Goal: Transaction & Acquisition: Book appointment/travel/reservation

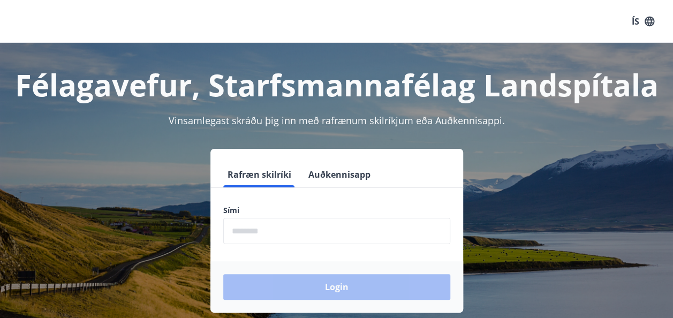
click at [246, 231] on input "phone" at bounding box center [336, 231] width 227 height 26
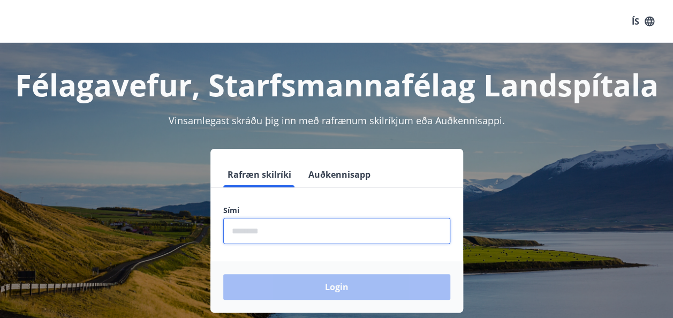
type input "********"
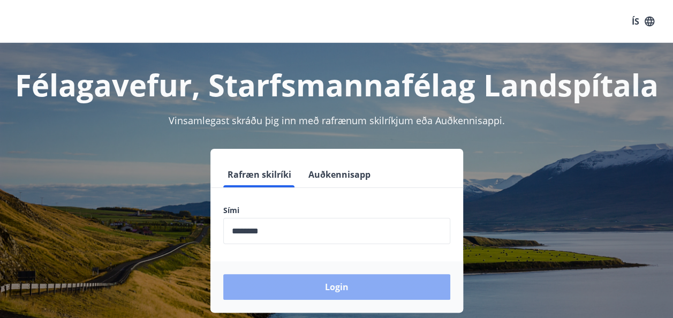
click at [338, 286] on button "Login" at bounding box center [336, 287] width 227 height 26
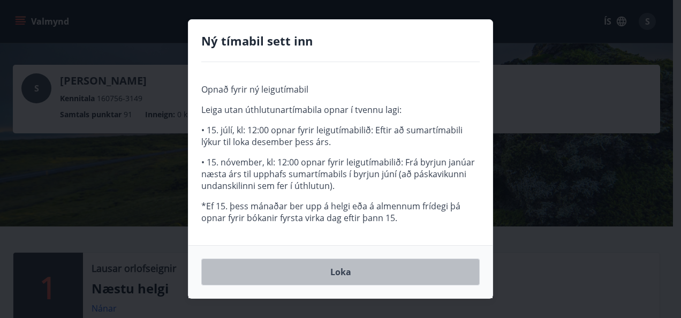
click at [345, 269] on button "Loka" at bounding box center [340, 271] width 278 height 27
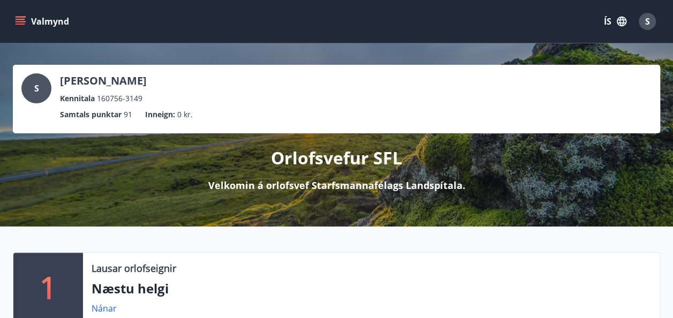
click at [20, 19] on icon "menu" at bounding box center [21, 19] width 10 height 1
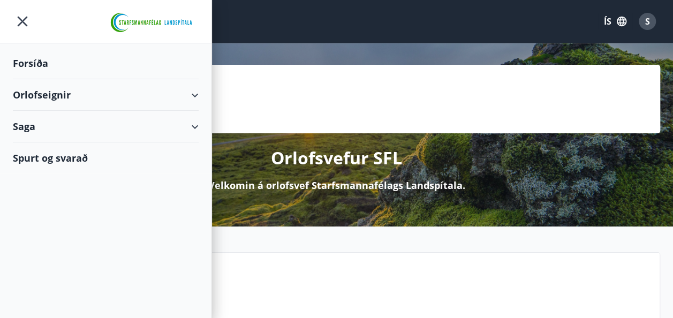
click at [286, 89] on div "S Stefanía Vigdís Gísladóttir Kennitala 160756-3149" at bounding box center [336, 88] width 630 height 31
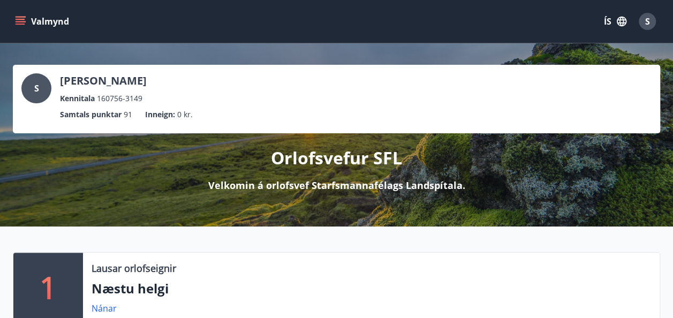
click at [20, 20] on icon "menu" at bounding box center [20, 21] width 11 height 11
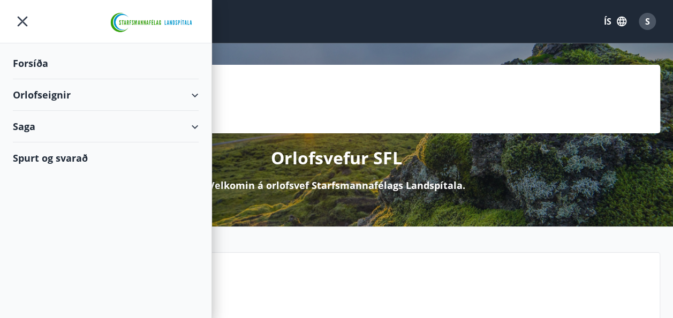
click at [43, 63] on div "Forsíða" at bounding box center [106, 64] width 186 height 32
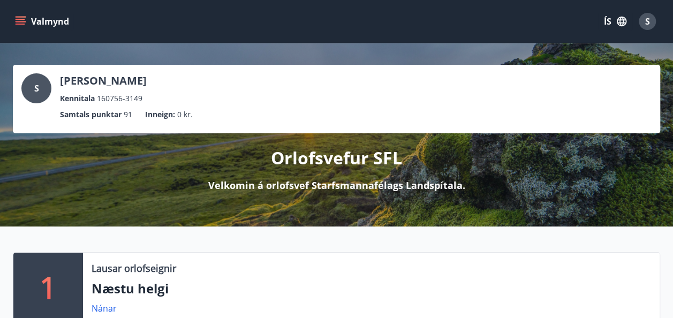
click at [21, 16] on icon "menu" at bounding box center [20, 21] width 11 height 11
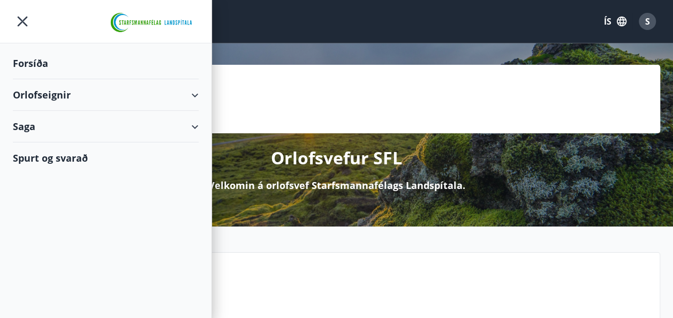
click at [195, 95] on div "Orlofseignir" at bounding box center [106, 95] width 186 height 32
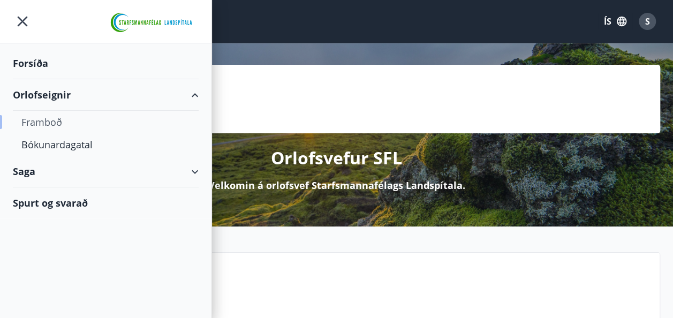
click at [46, 122] on div "Framboð" at bounding box center [105, 122] width 169 height 22
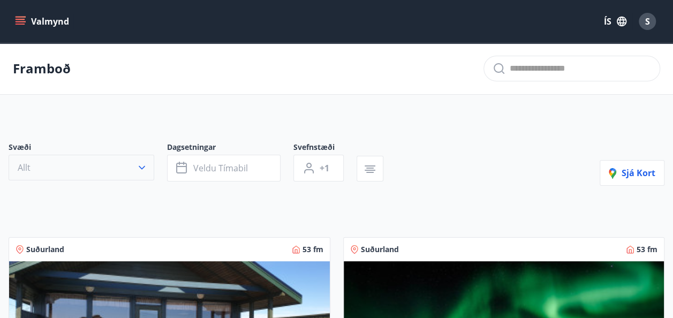
click at [139, 169] on icon "button" at bounding box center [141, 167] width 11 height 11
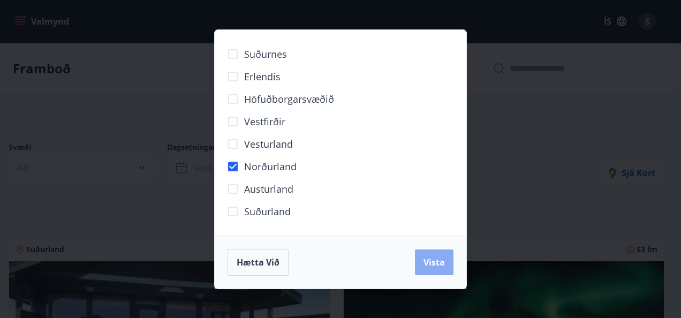
click at [435, 261] on span "Vista" at bounding box center [433, 262] width 21 height 12
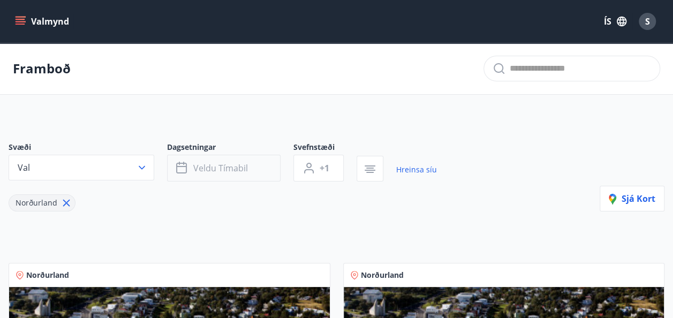
click at [204, 170] on span "Veldu tímabil" at bounding box center [220, 168] width 55 height 12
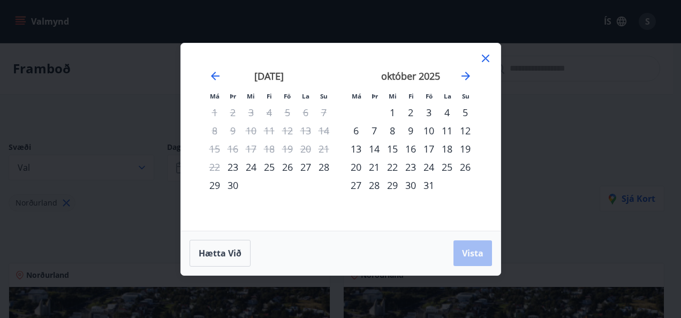
click at [237, 165] on div "23" at bounding box center [233, 167] width 18 height 18
click at [249, 166] on div "24" at bounding box center [251, 167] width 18 height 18
click at [482, 257] on span "Vista" at bounding box center [472, 253] width 21 height 12
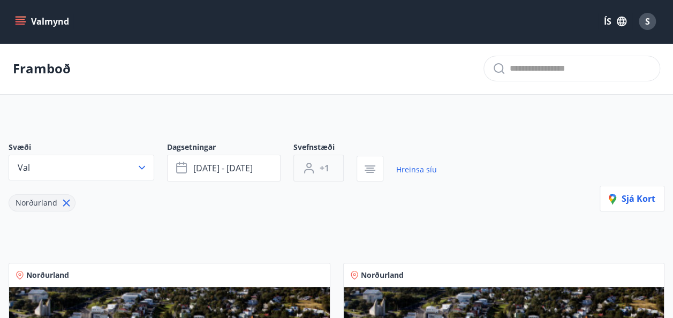
click at [332, 169] on button "+1" at bounding box center [318, 168] width 50 height 27
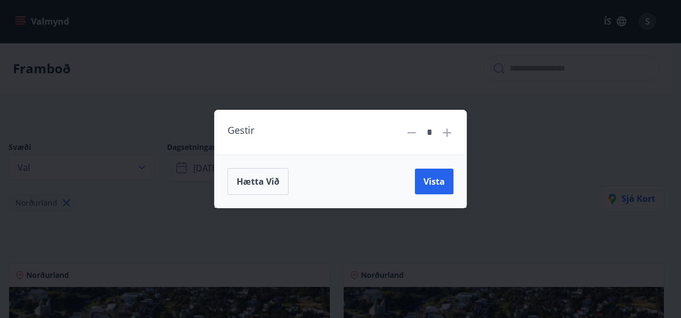
click at [448, 127] on icon at bounding box center [446, 132] width 13 height 13
type input "*"
click at [432, 180] on span "Vista" at bounding box center [433, 182] width 21 height 12
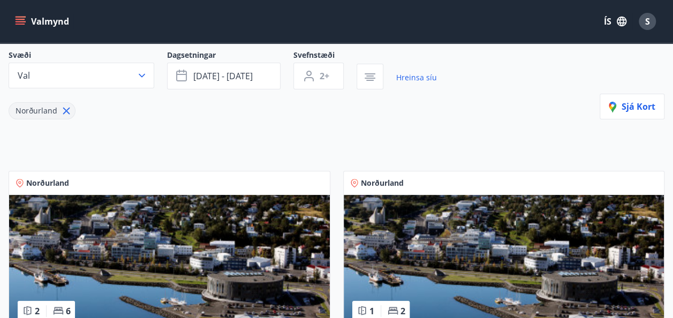
scroll to position [107, 0]
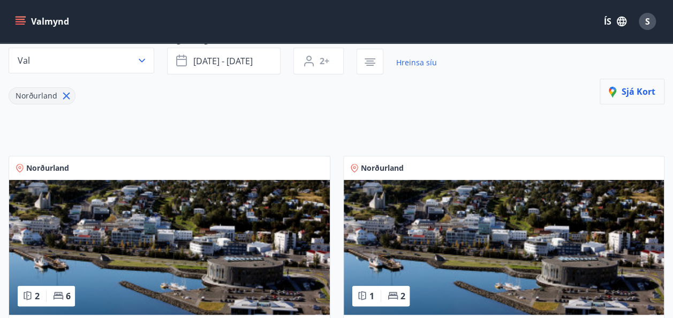
click at [641, 91] on span "Sjá kort" at bounding box center [631, 92] width 47 height 12
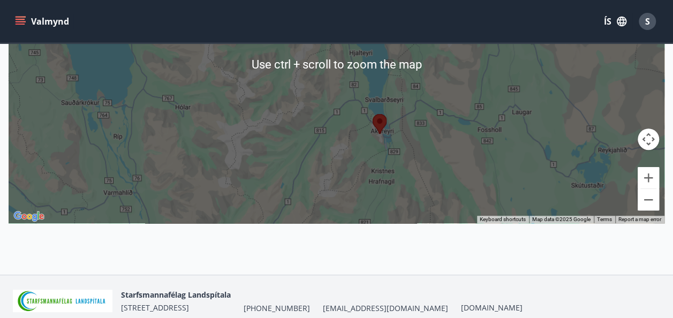
scroll to position [268, 0]
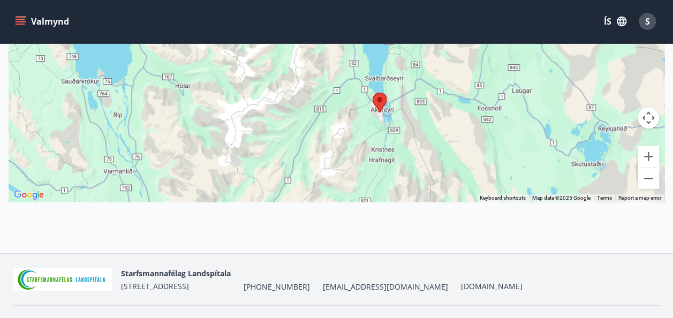
click at [376, 99] on img at bounding box center [379, 103] width 14 height 20
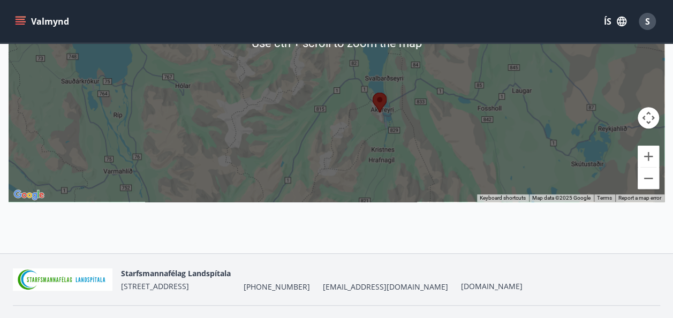
scroll to position [292, 0]
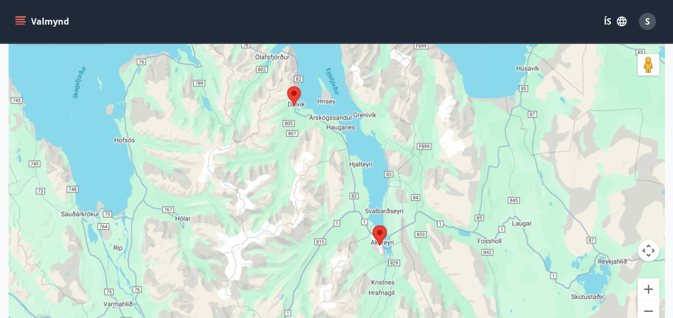
scroll to position [131, 0]
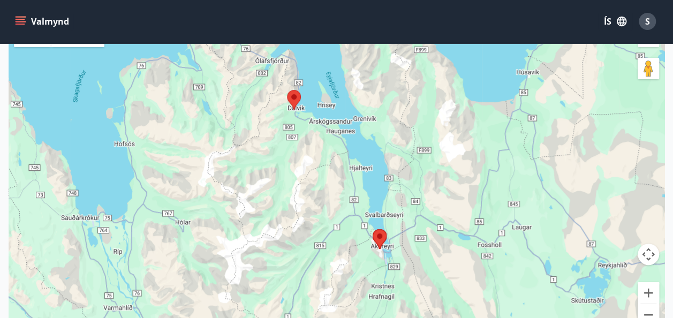
click at [14, 18] on button "Valmynd" at bounding box center [43, 21] width 60 height 19
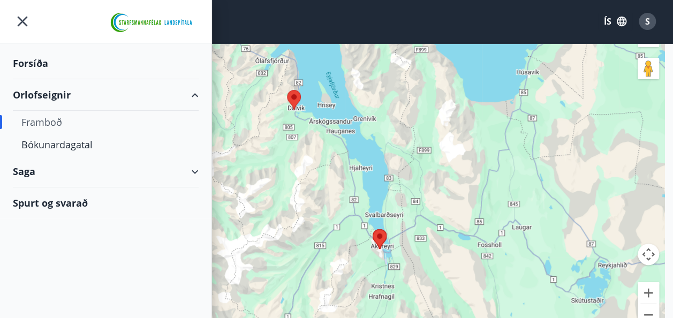
click at [59, 122] on div "Framboð" at bounding box center [105, 122] width 169 height 22
click at [56, 146] on div "Bókunardagatal" at bounding box center [105, 144] width 169 height 22
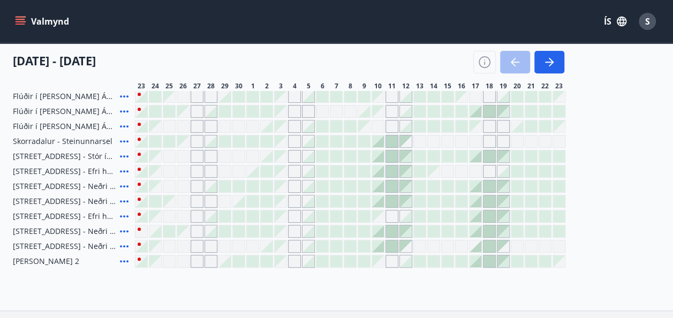
scroll to position [185, 0]
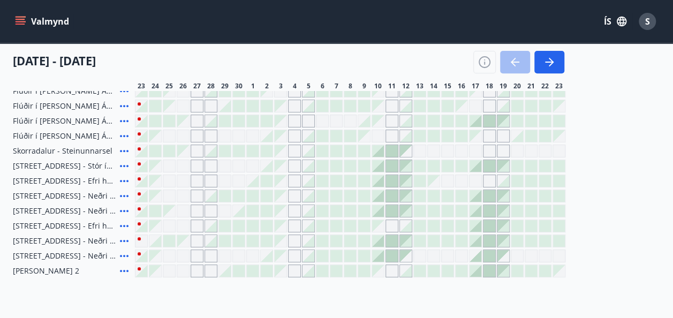
click at [122, 240] on icon at bounding box center [124, 241] width 9 height 2
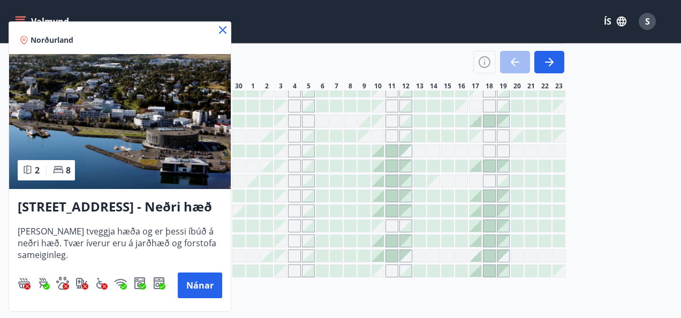
click at [222, 25] on icon at bounding box center [222, 30] width 13 height 13
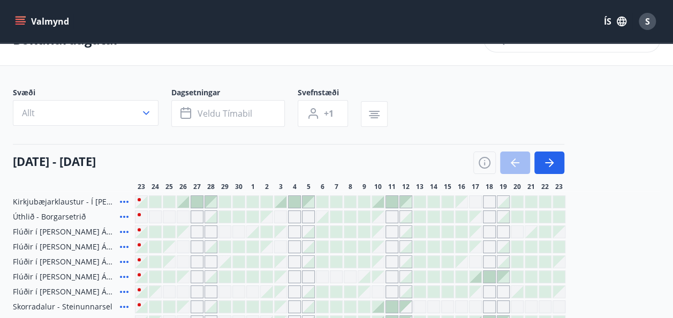
scroll to position [0, 0]
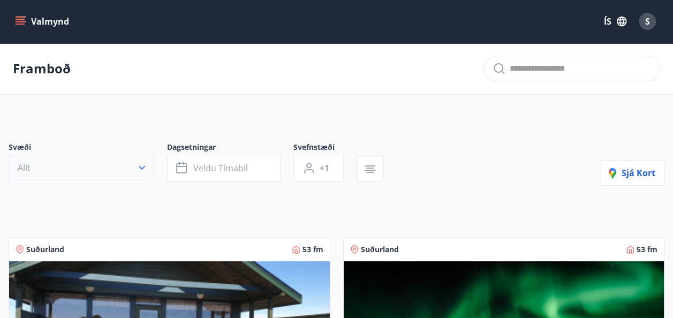
click at [143, 166] on icon "button" at bounding box center [141, 167] width 11 height 11
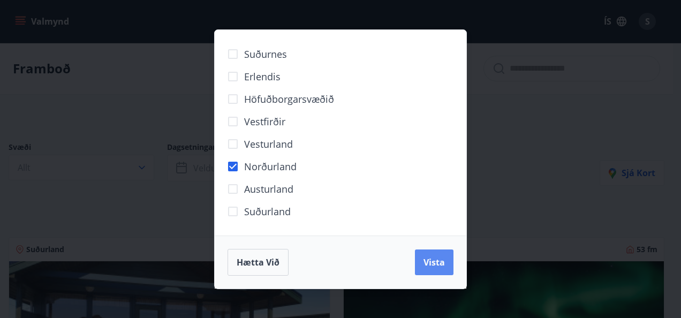
click at [441, 263] on span "Vista" at bounding box center [433, 262] width 21 height 12
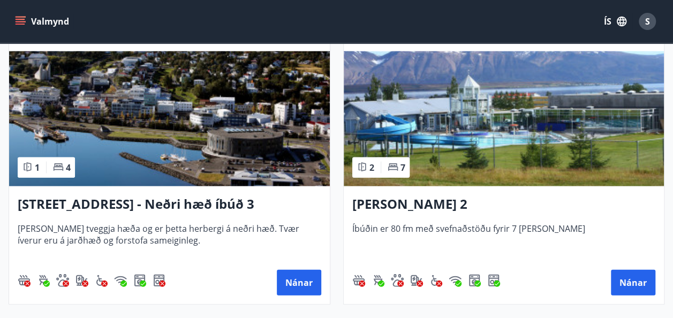
scroll to position [1124, 0]
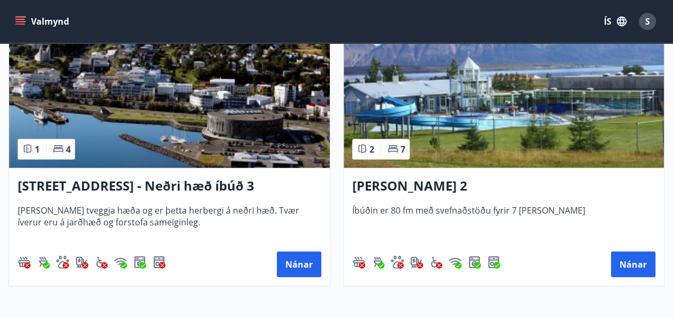
click at [156, 125] on img at bounding box center [169, 100] width 321 height 135
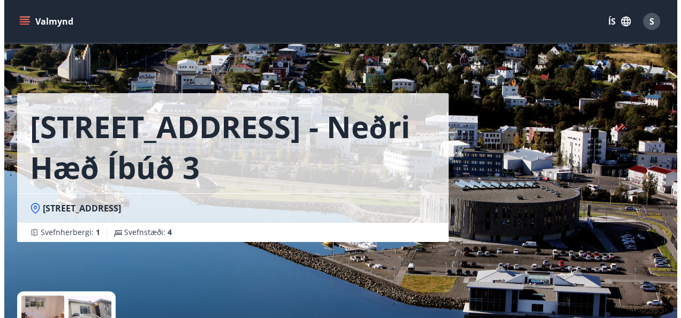
scroll to position [54, 0]
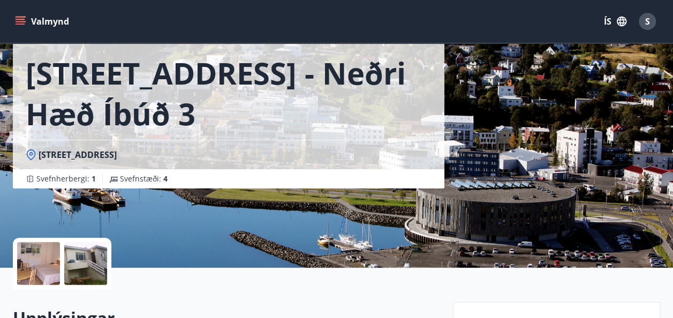
click at [44, 265] on div at bounding box center [38, 263] width 43 height 43
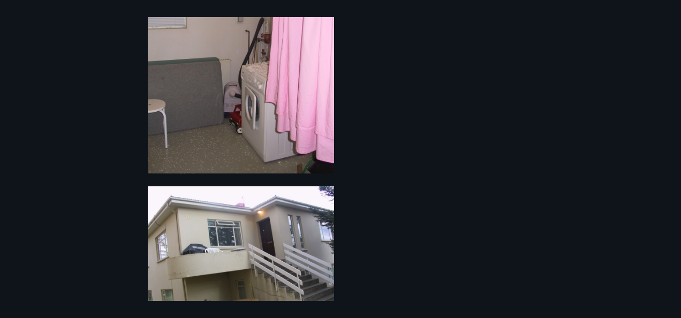
scroll to position [424, 0]
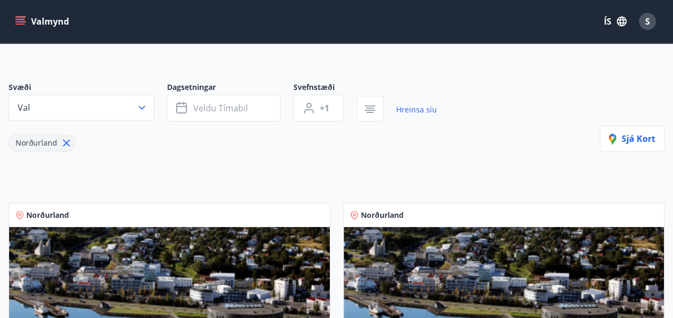
scroll to position [54, 0]
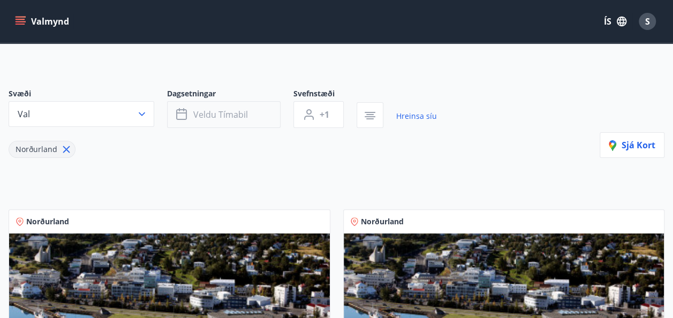
click at [209, 116] on span "Veldu tímabil" at bounding box center [220, 115] width 55 height 12
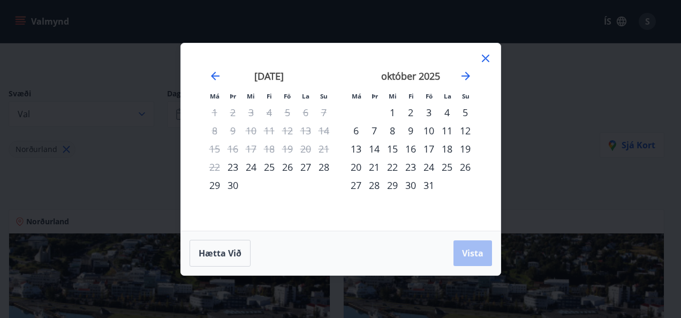
click at [233, 165] on div "23" at bounding box center [233, 167] width 18 height 18
click at [249, 169] on div "24" at bounding box center [251, 167] width 18 height 18
click at [472, 253] on span "Vista" at bounding box center [472, 253] width 21 height 12
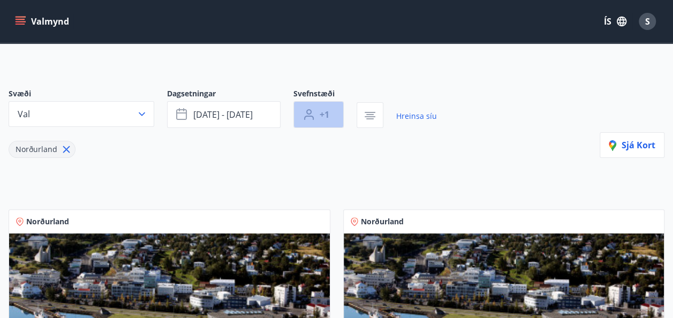
click at [333, 113] on button "+1" at bounding box center [318, 114] width 50 height 27
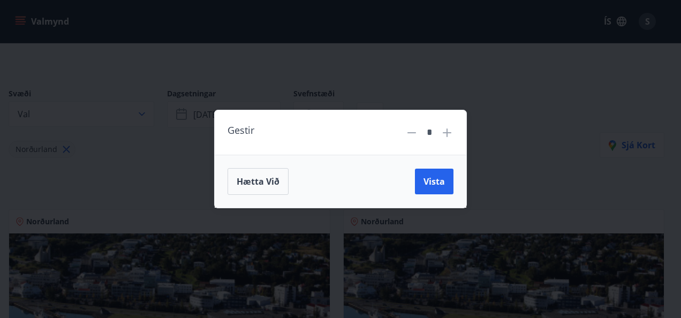
click at [447, 132] on icon at bounding box center [446, 132] width 1 height 1
type input "*"
click at [435, 183] on span "Vista" at bounding box center [433, 182] width 21 height 12
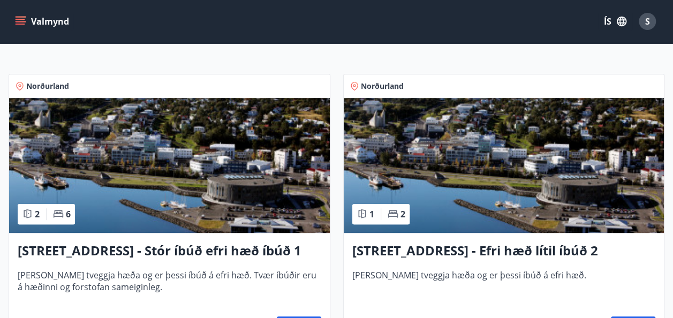
scroll to position [55, 0]
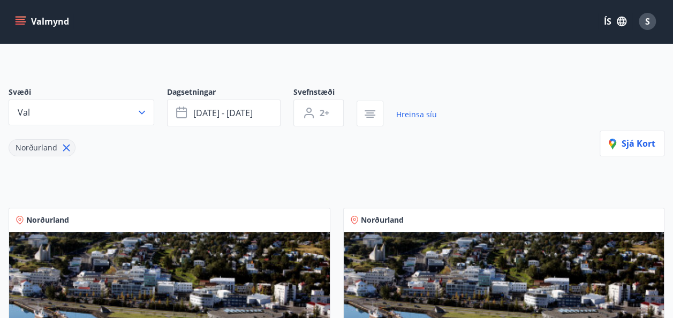
click at [21, 17] on icon "menu" at bounding box center [22, 17] width 12 height 1
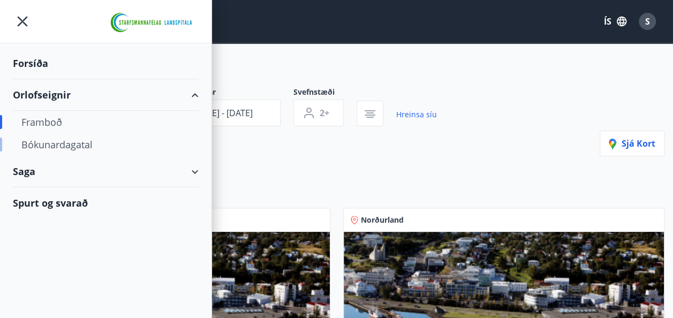
click at [79, 143] on div "Bókunardagatal" at bounding box center [105, 144] width 169 height 22
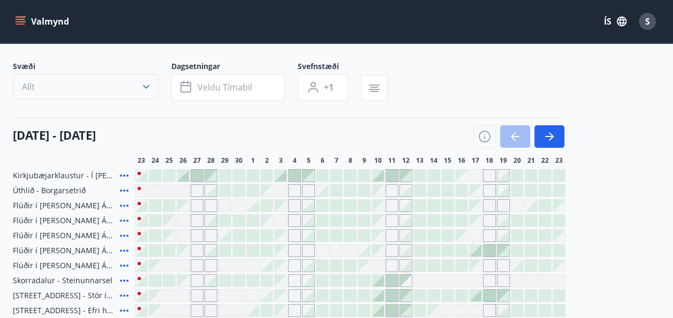
click at [153, 88] on button "Allt" at bounding box center [86, 87] width 146 height 26
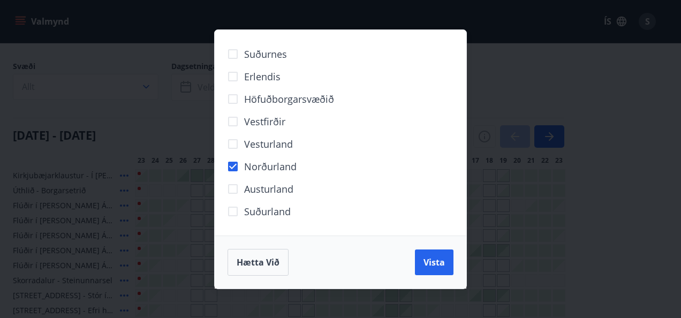
drag, startPoint x: 433, startPoint y: 261, endPoint x: 280, endPoint y: 199, distance: 165.6
click at [433, 261] on span "Vista" at bounding box center [433, 262] width 21 height 12
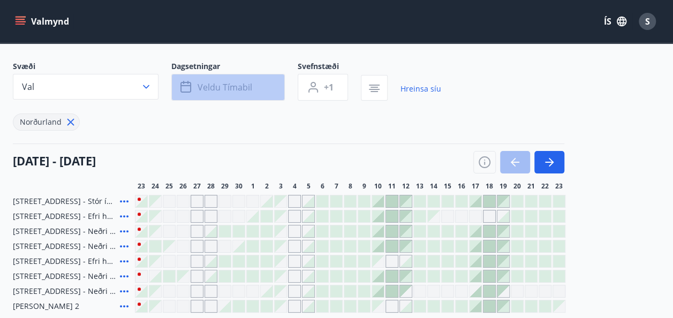
click at [214, 87] on span "Veldu tímabil" at bounding box center [224, 87] width 55 height 12
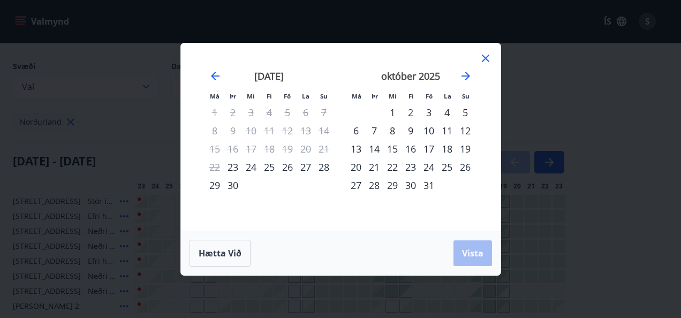
click at [232, 167] on div "23" at bounding box center [233, 167] width 18 height 18
click at [246, 167] on div "24" at bounding box center [251, 167] width 18 height 18
click at [476, 252] on span "Vista" at bounding box center [472, 253] width 21 height 12
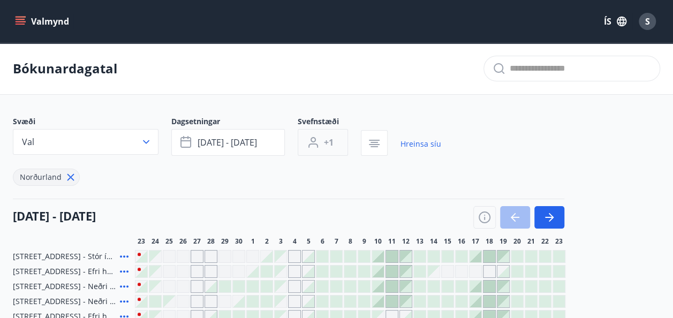
click at [333, 145] on button "+1" at bounding box center [323, 142] width 50 height 27
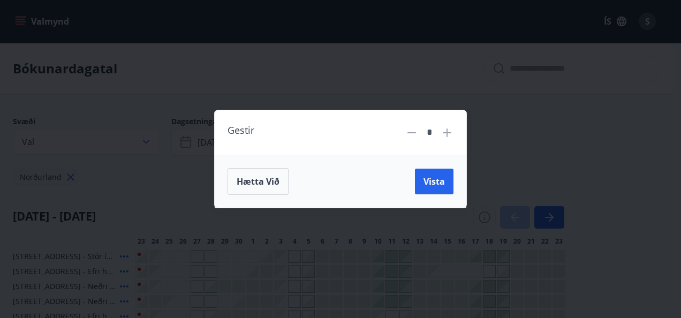
click at [445, 132] on icon at bounding box center [447, 132] width 9 height 9
type input "*"
click at [433, 180] on span "Vista" at bounding box center [433, 182] width 21 height 12
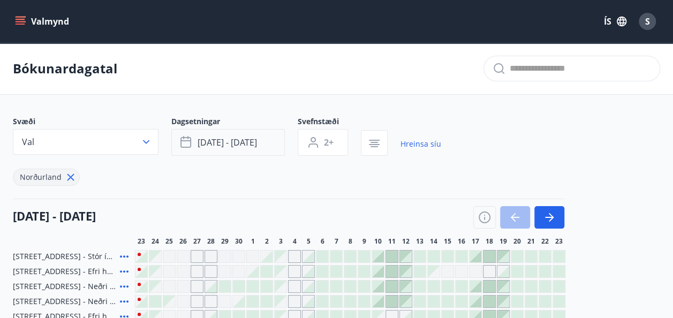
click at [240, 142] on span "sep 23 - sep 24" at bounding box center [226, 142] width 59 height 12
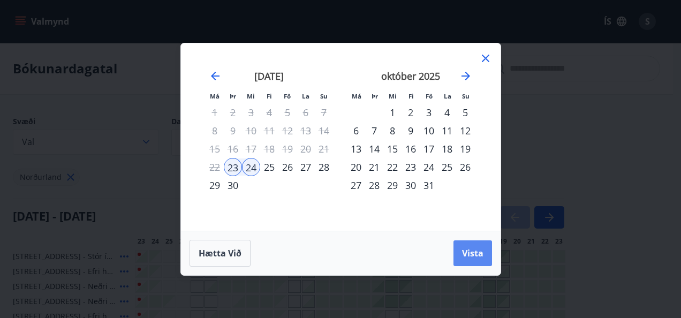
click at [477, 254] on span "Vista" at bounding box center [472, 253] width 21 height 12
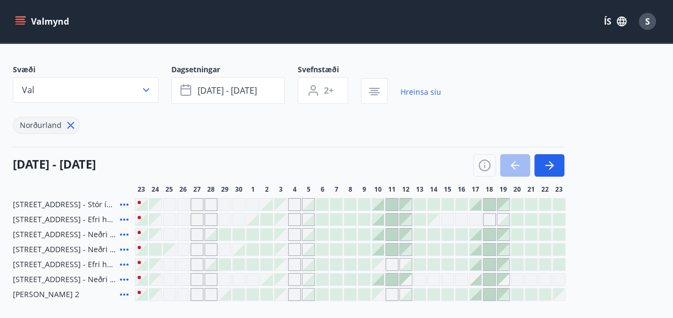
scroll to position [54, 0]
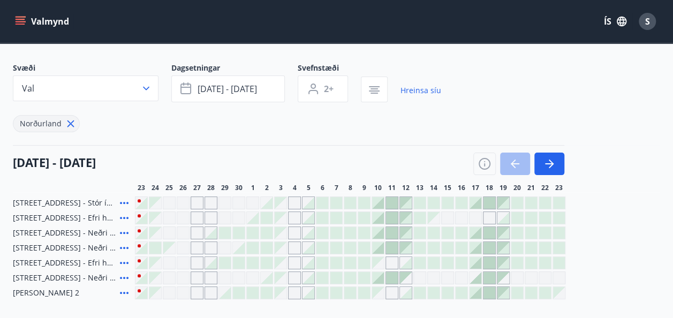
click at [122, 276] on icon at bounding box center [124, 277] width 13 height 13
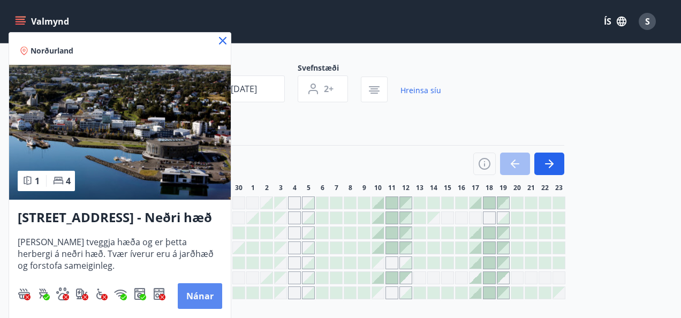
click at [202, 295] on button "Nánar" at bounding box center [200, 296] width 44 height 26
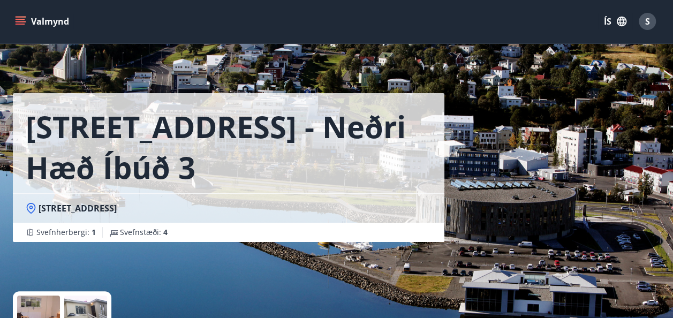
scroll to position [54, 0]
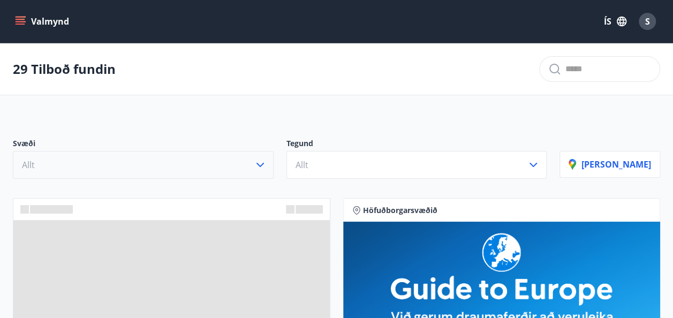
click at [266, 163] on icon "button" at bounding box center [260, 164] width 13 height 13
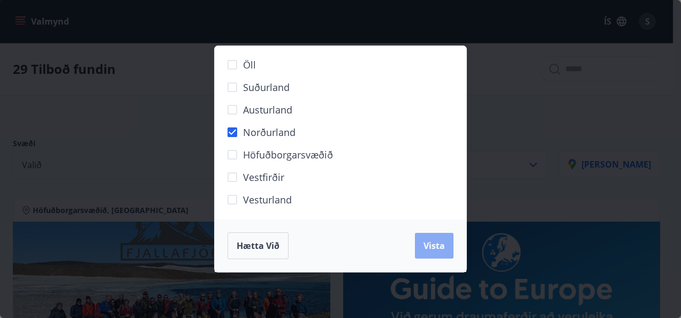
click at [428, 244] on span "Vista" at bounding box center [433, 246] width 21 height 12
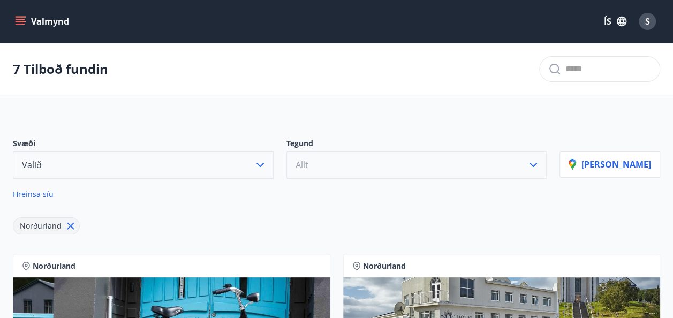
click at [539, 162] on icon "button" at bounding box center [533, 164] width 13 height 13
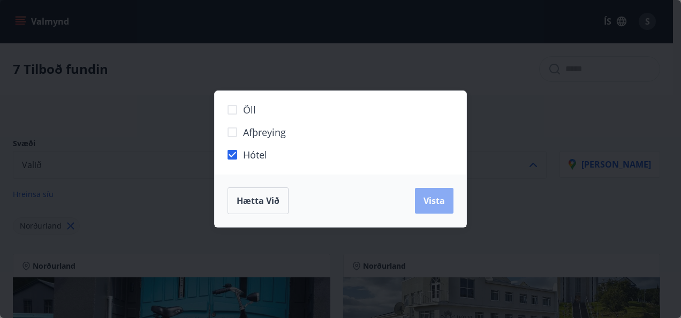
click at [431, 196] on span "Vista" at bounding box center [433, 201] width 21 height 12
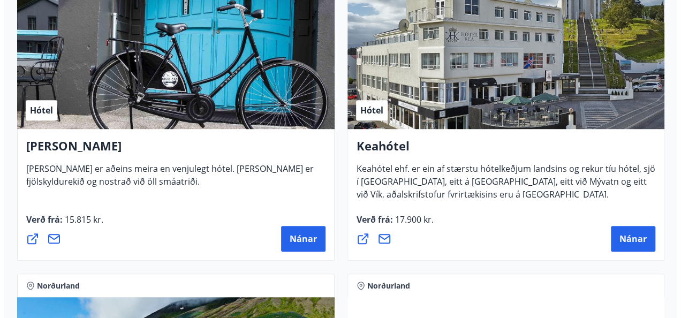
scroll to position [214, 0]
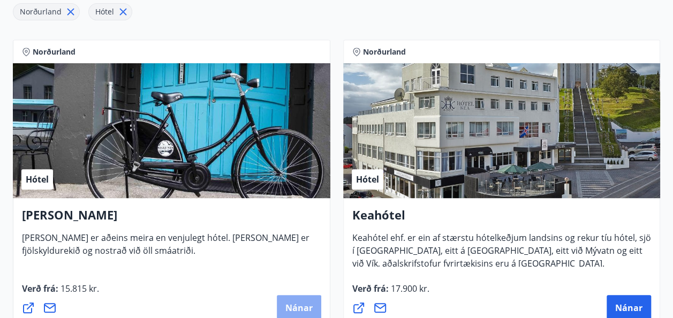
click at [296, 306] on span "Nánar" at bounding box center [298, 308] width 27 height 12
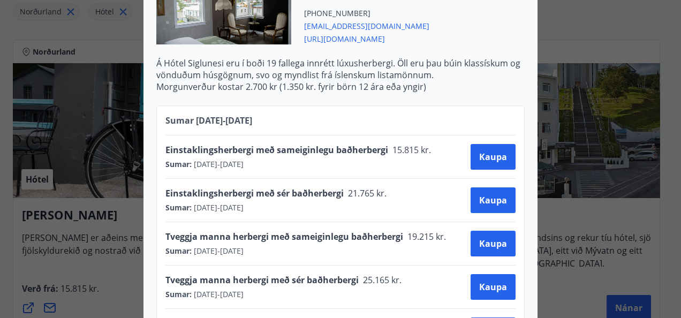
scroll to position [428, 0]
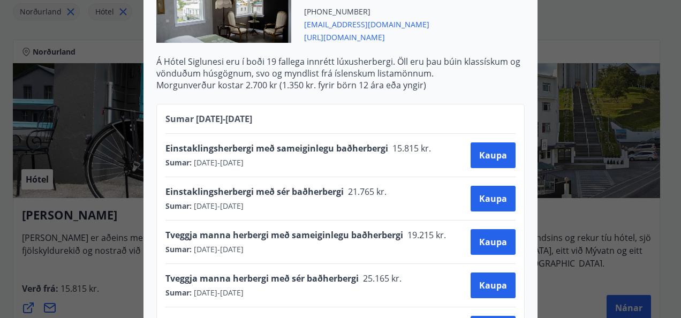
click at [95, 34] on div "Hótel Siglunes Ef þú hefur áhuga á að gista á fallegu og persónulegu hóteli sem…" at bounding box center [340, 159] width 681 height 318
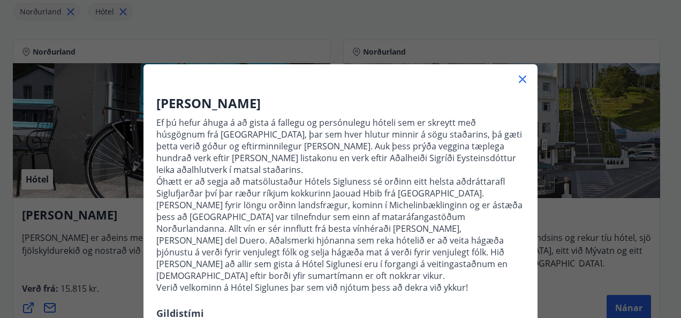
click at [517, 82] on icon at bounding box center [522, 79] width 13 height 13
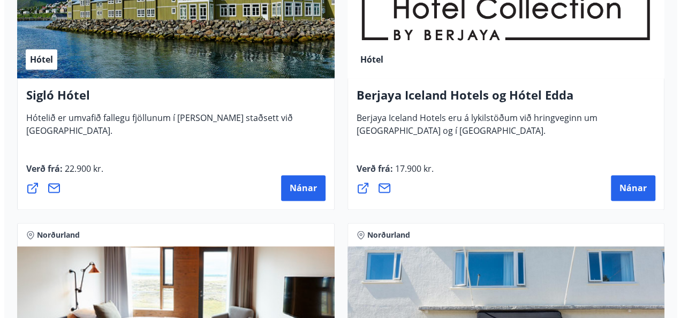
scroll to position [644, 0]
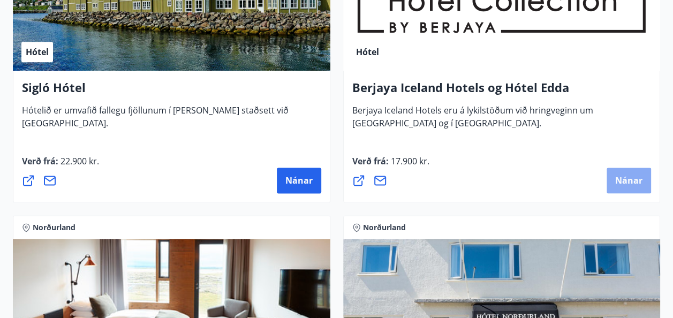
click at [637, 180] on span "Nánar" at bounding box center [628, 180] width 27 height 12
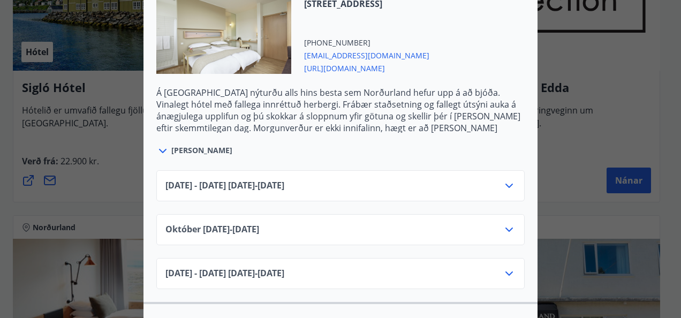
scroll to position [375, 0]
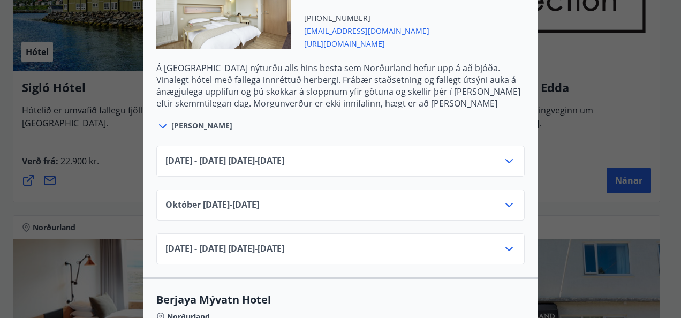
click at [502, 160] on icon at bounding box center [508, 161] width 13 height 13
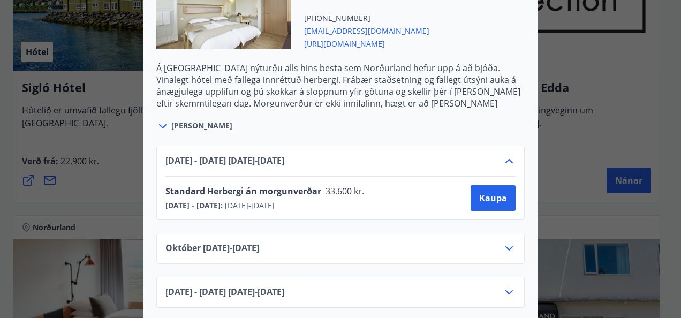
click at [7, 10] on div "Berjaya Iceland Hotels og Hótel Edda Berjaya Iceland Hotels og Hótel Edda eru h…" at bounding box center [340, 159] width 681 height 318
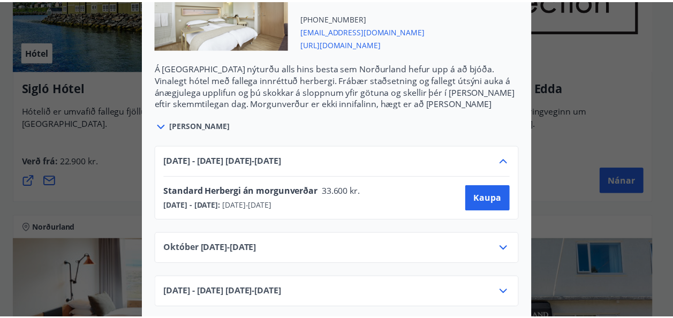
scroll to position [0, 0]
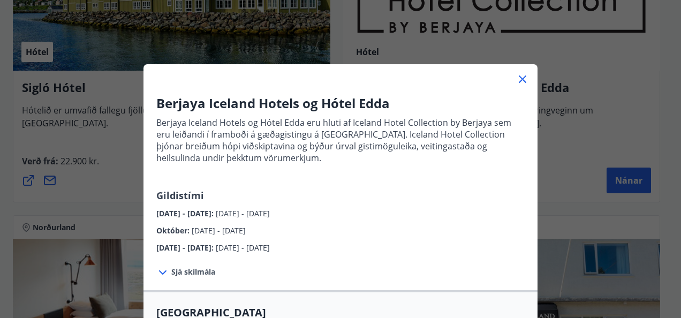
click at [516, 82] on icon at bounding box center [522, 79] width 13 height 13
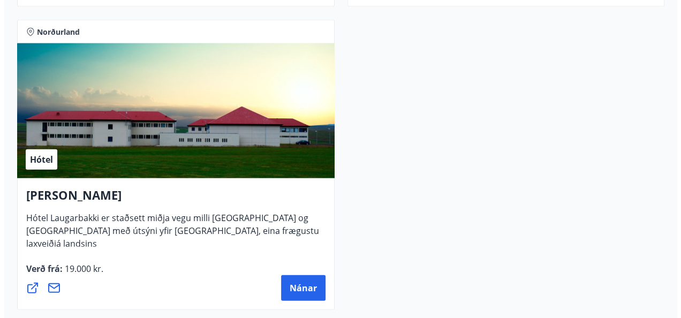
scroll to position [1179, 0]
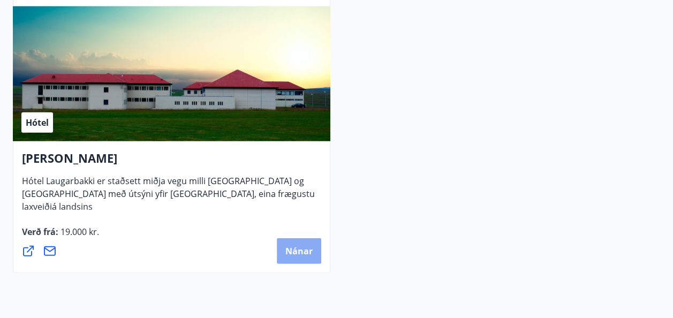
click at [288, 245] on span "Nánar" at bounding box center [298, 251] width 27 height 12
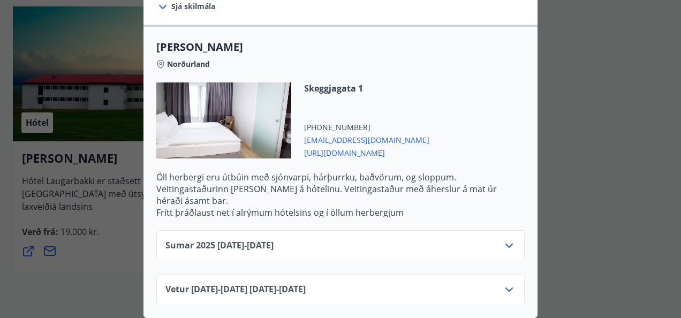
scroll to position [350, 0]
click at [505, 243] on icon at bounding box center [508, 245] width 7 height 4
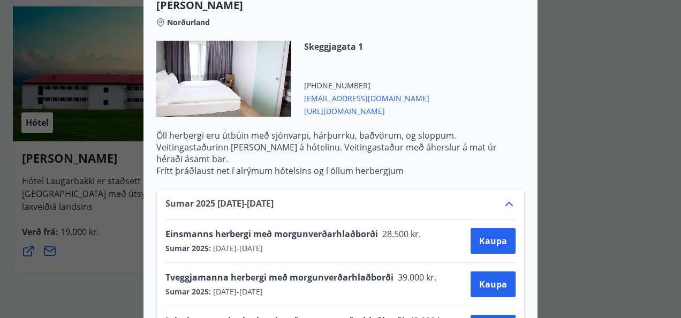
scroll to position [457, 0]
